Goal: Information Seeking & Learning: Learn about a topic

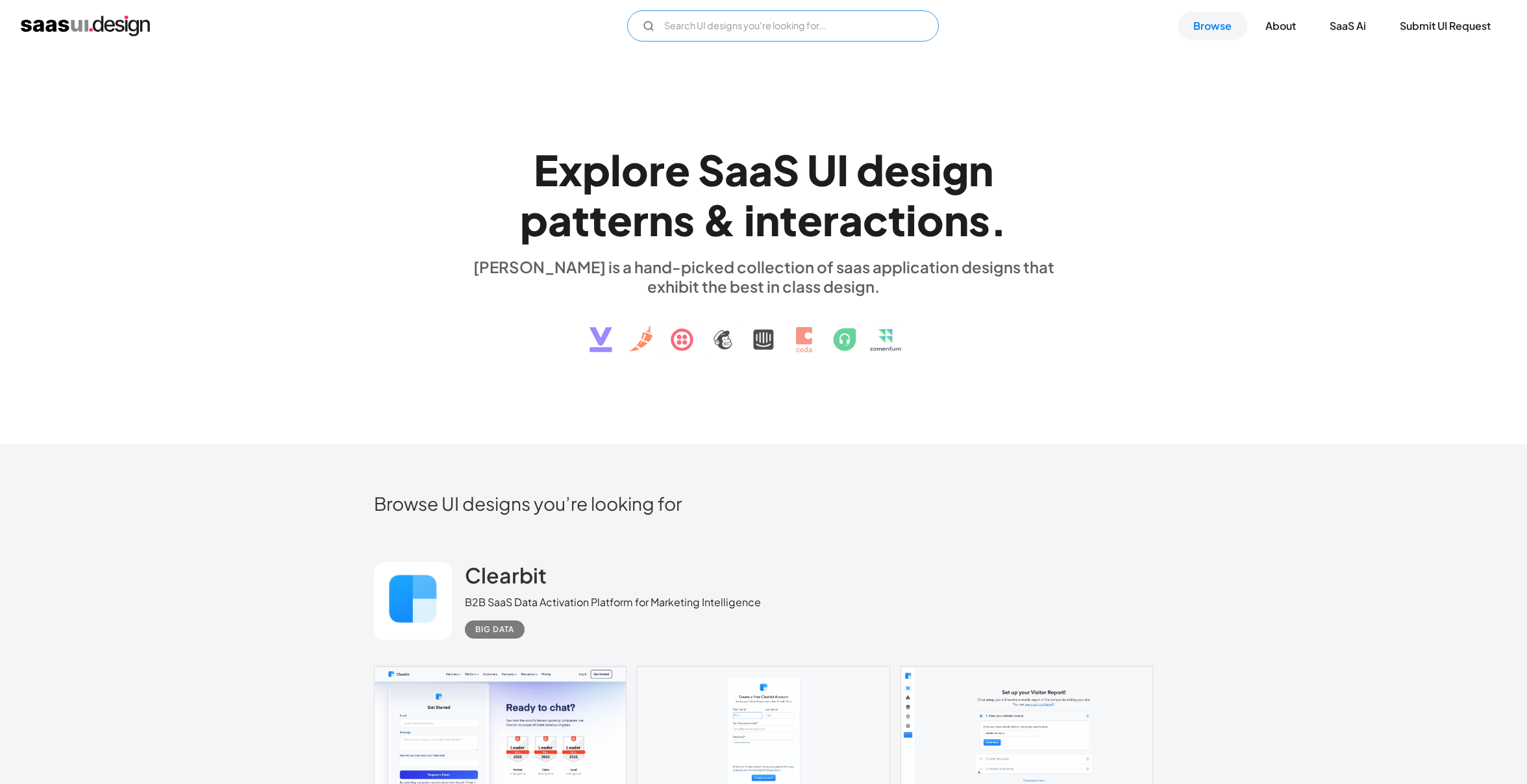
click at [722, 30] on input "Email Form" at bounding box center [783, 26] width 312 height 31
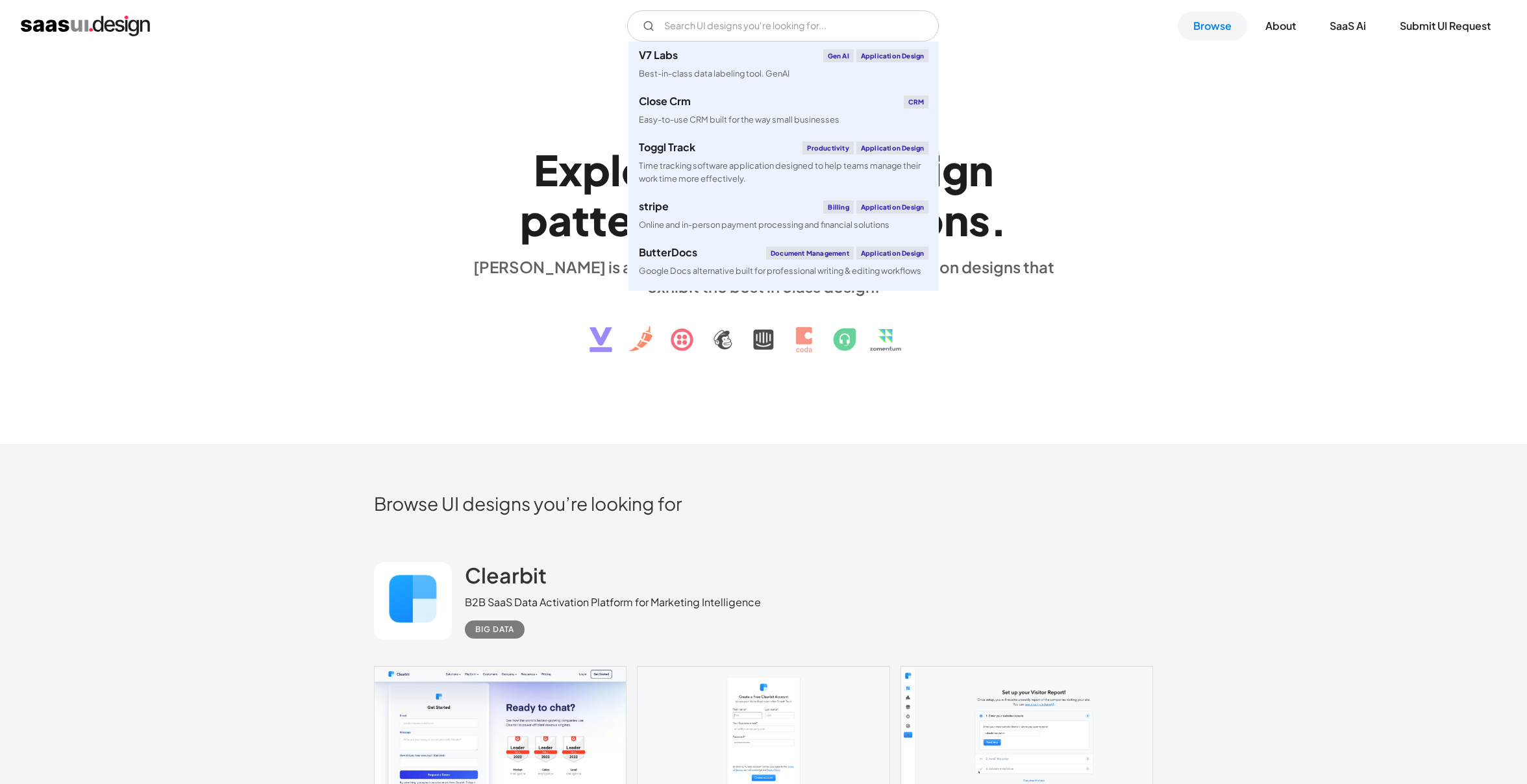
click at [1233, 98] on div "E x p l o r e S a a S U I d e s i g n p a t t e r n s & i n t e r a c t i o n s…" at bounding box center [763, 247] width 1527 height 392
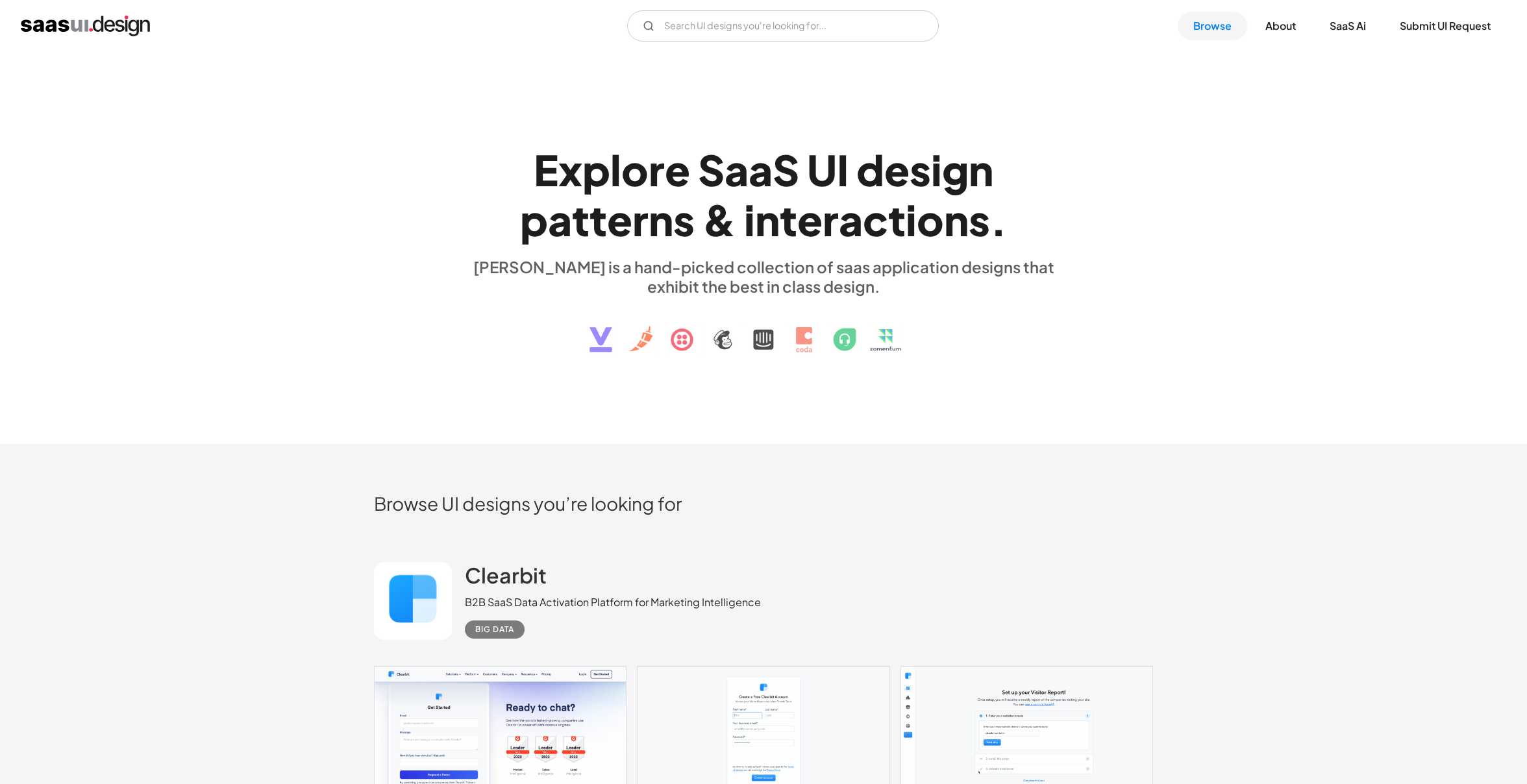
scroll to position [17, 0]
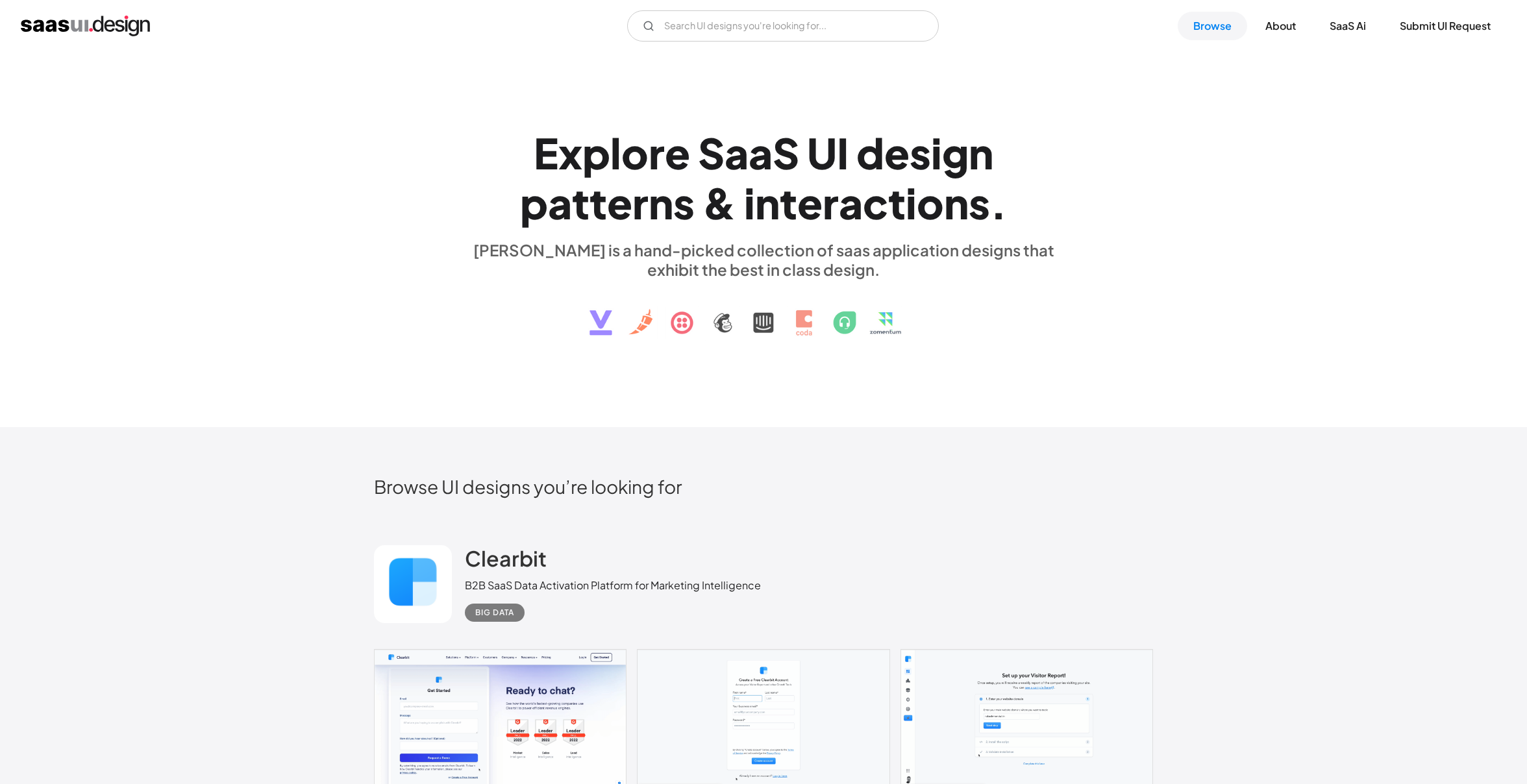
click at [511, 617] on div "Big Data" at bounding box center [495, 612] width 39 height 16
drag, startPoint x: 418, startPoint y: 580, endPoint x: 501, endPoint y: 577, distance: 83.1
click at [418, 580] on link at bounding box center [412, 584] width 78 height 77
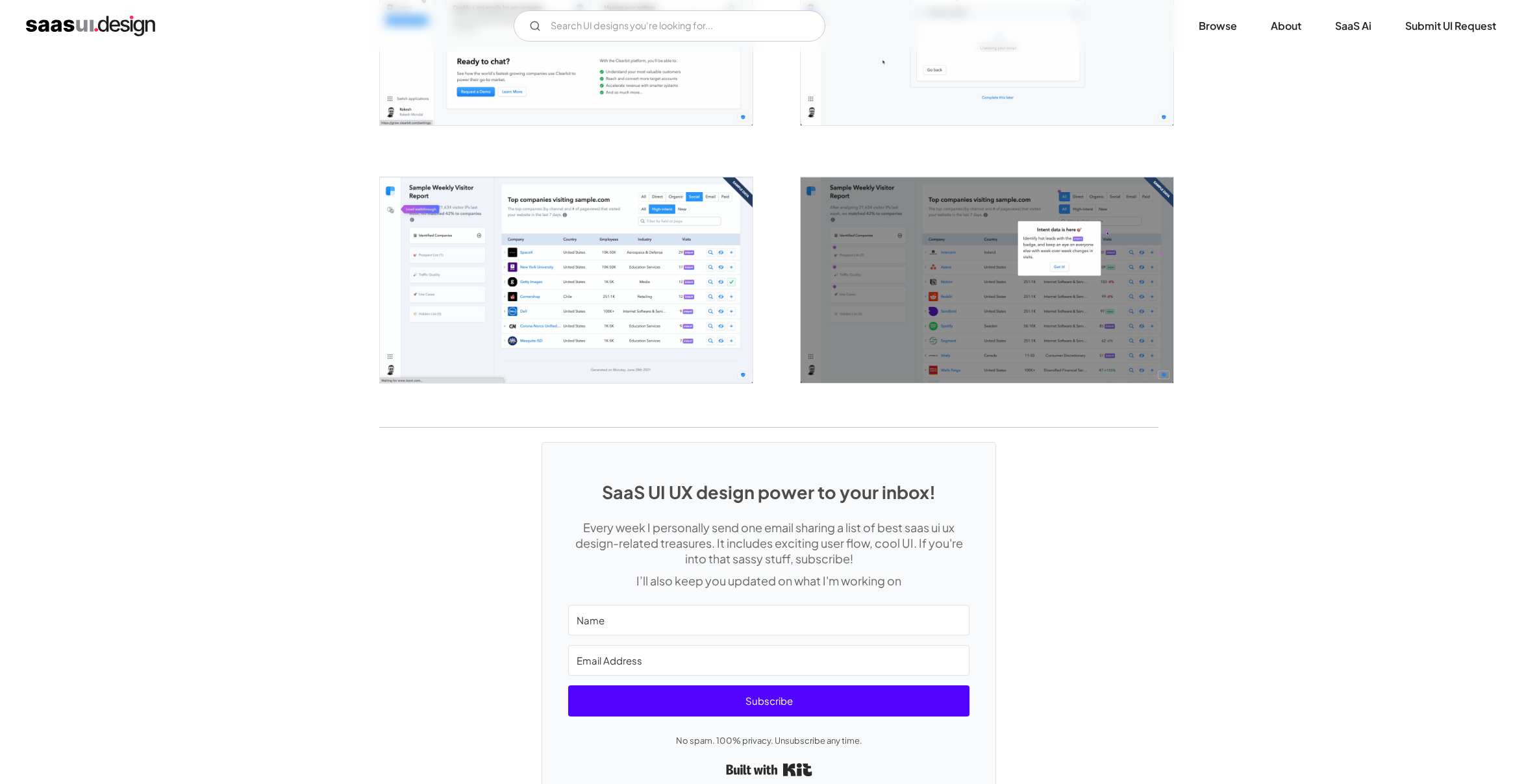
scroll to position [1862, 0]
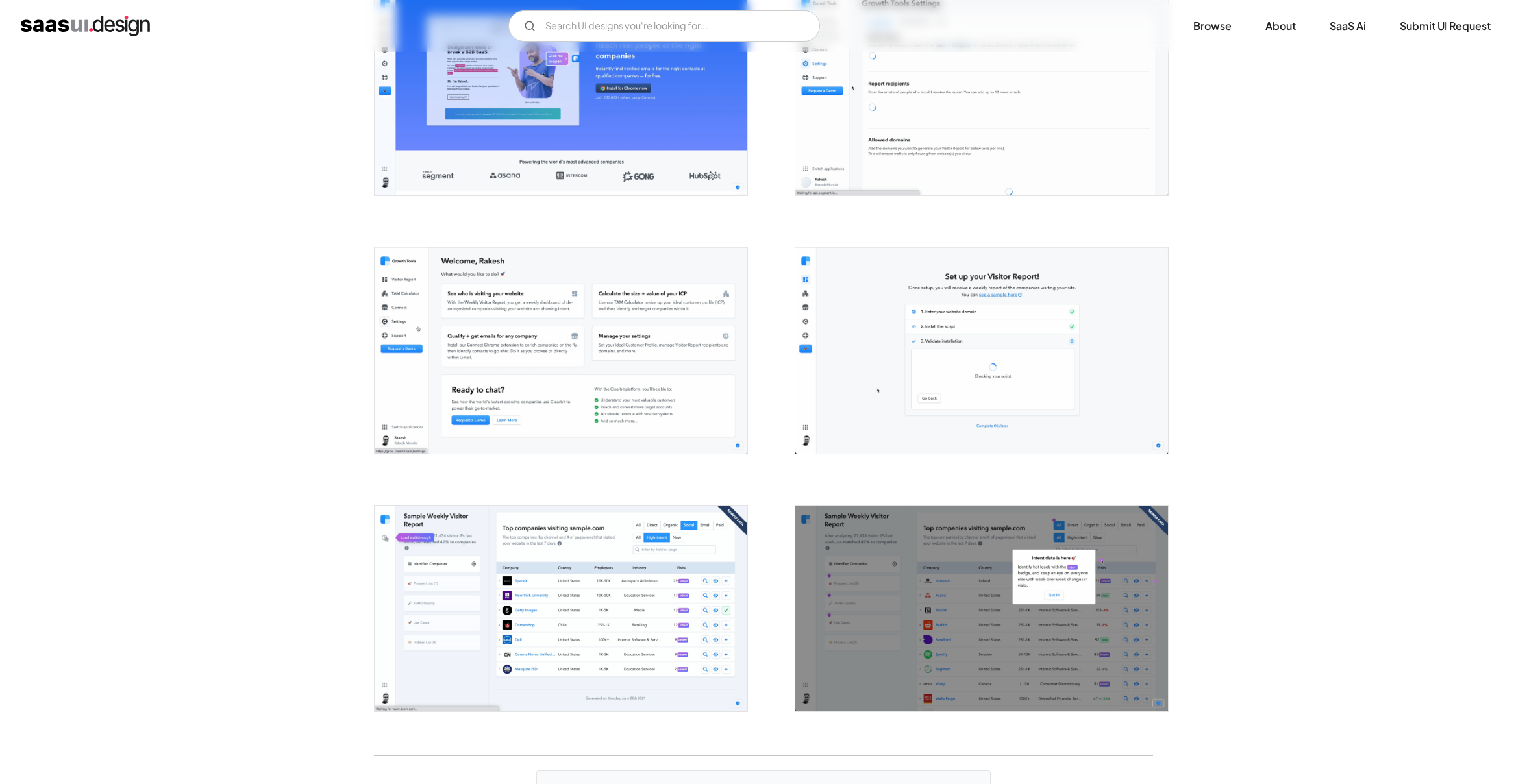
click at [610, 573] on img "open lightbox" at bounding box center [561, 608] width 373 height 206
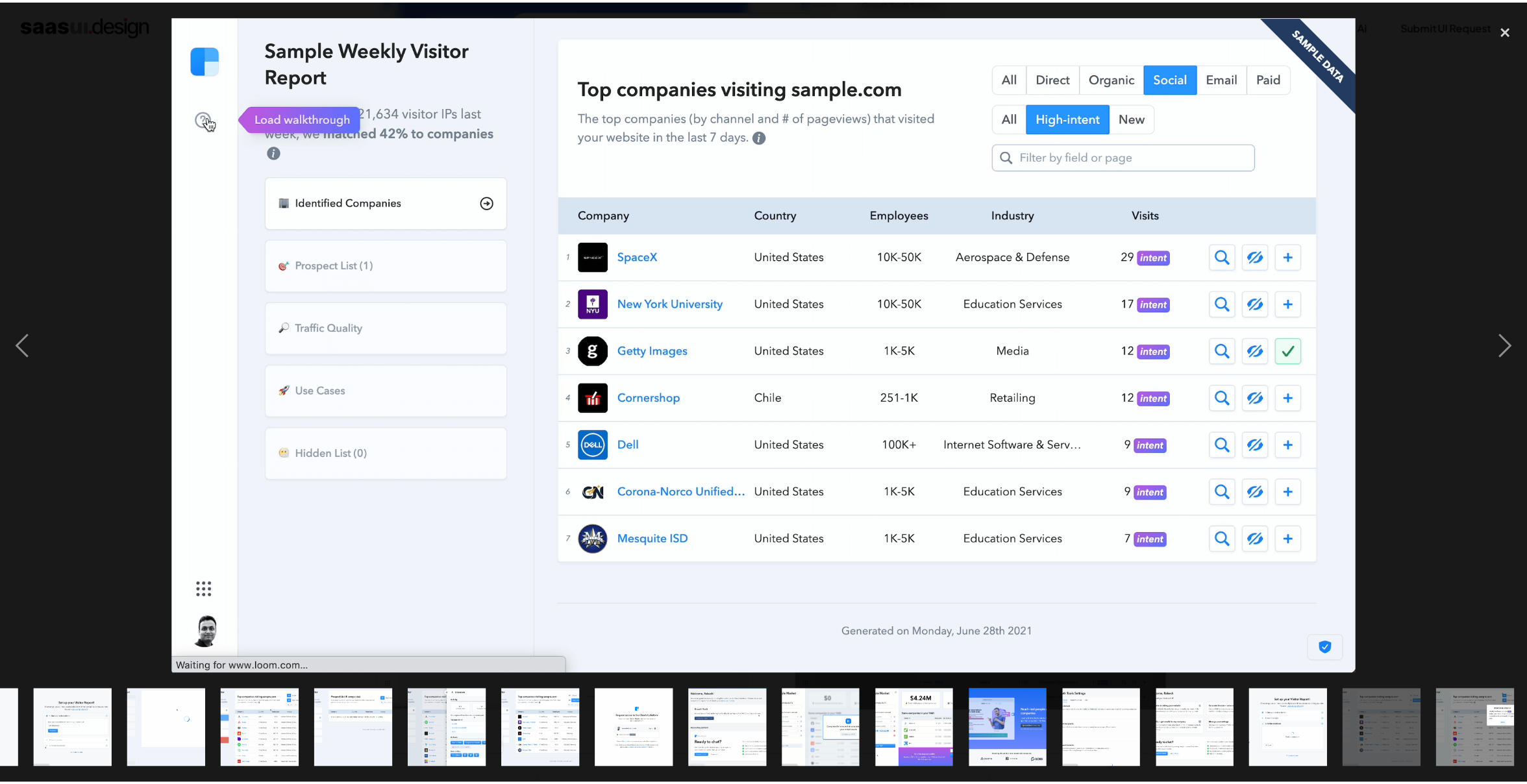
scroll to position [0, 173]
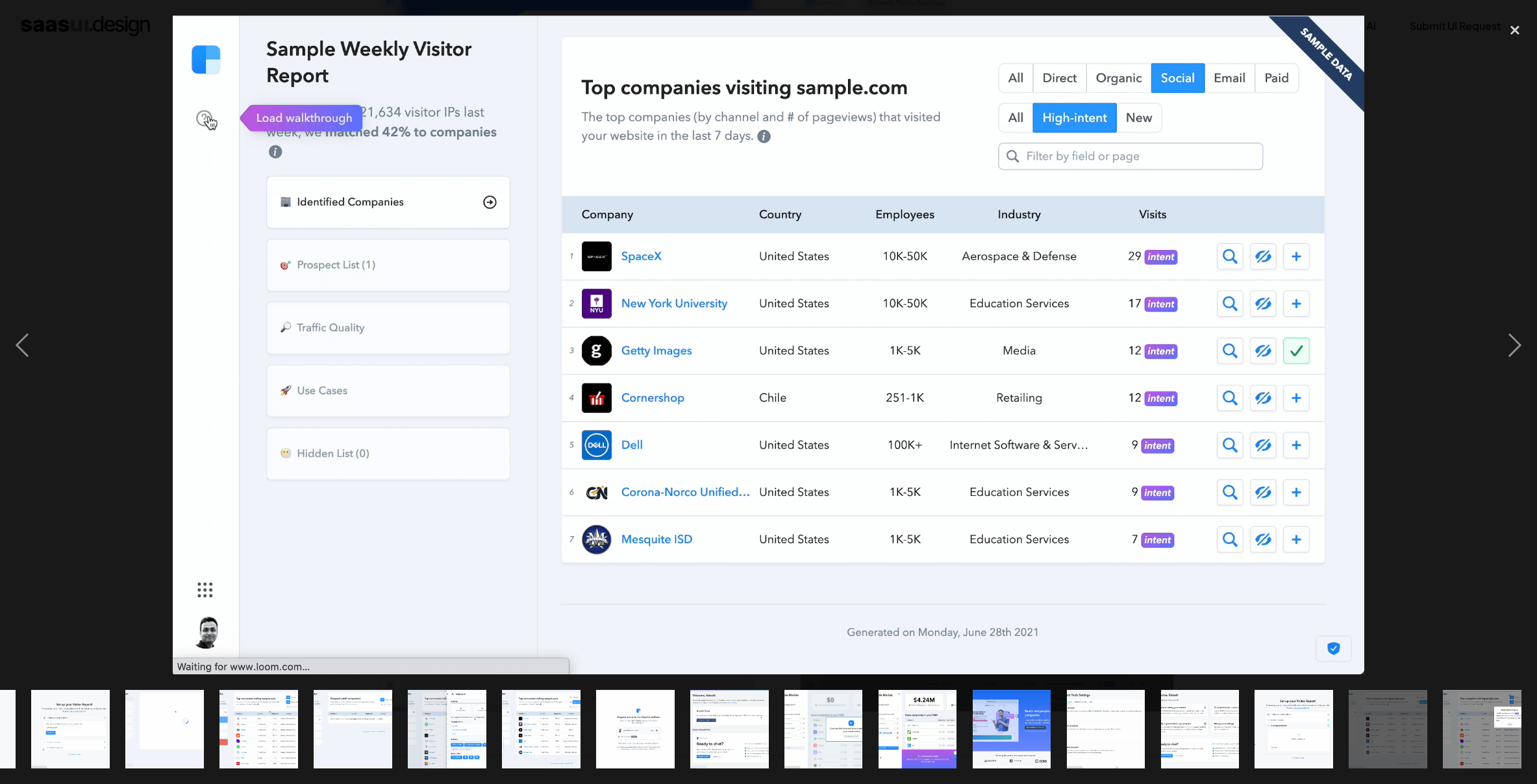
click at [1481, 215] on div at bounding box center [768, 345] width 1537 height 659
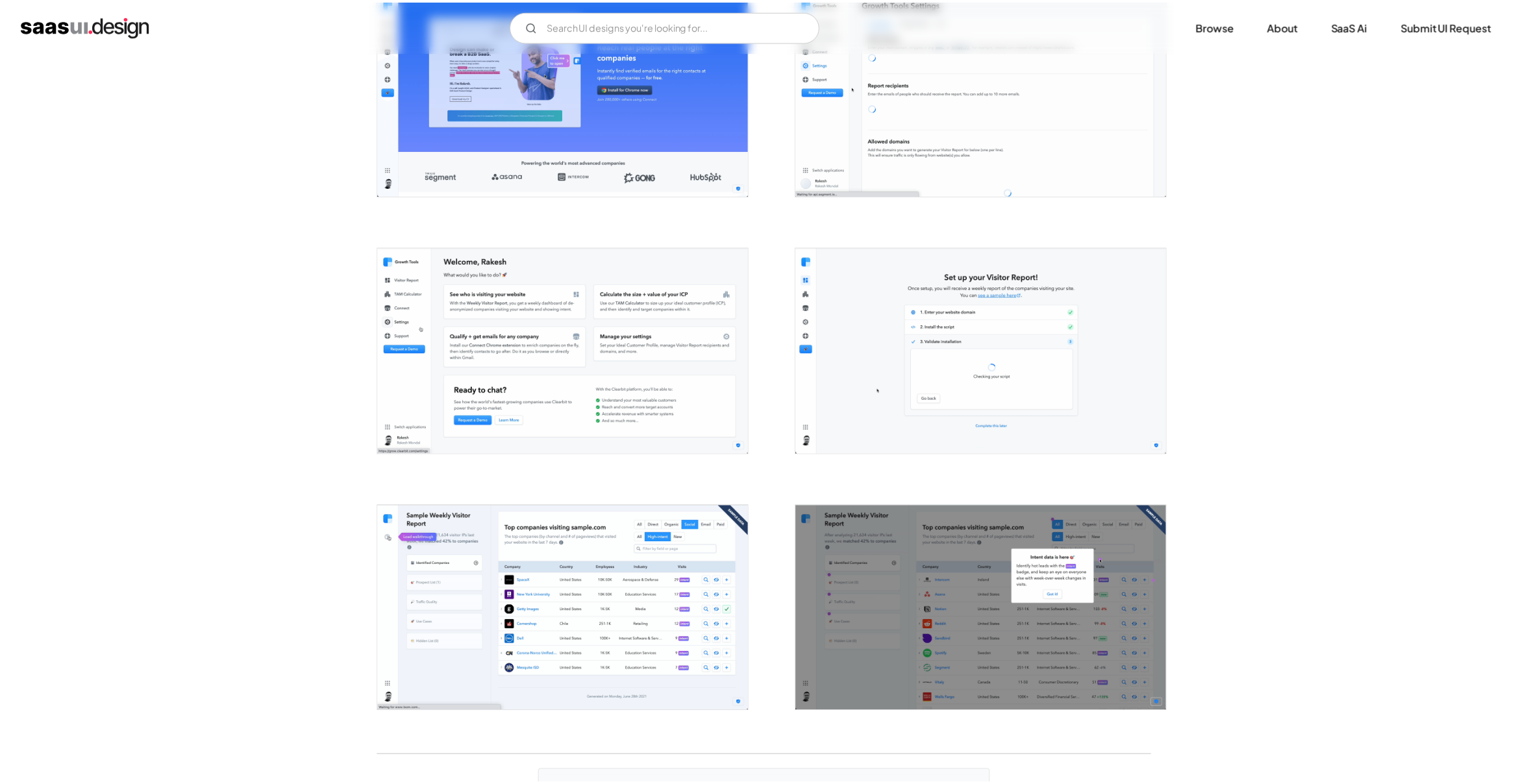
scroll to position [0, 0]
